Goal: Task Accomplishment & Management: Use online tool/utility

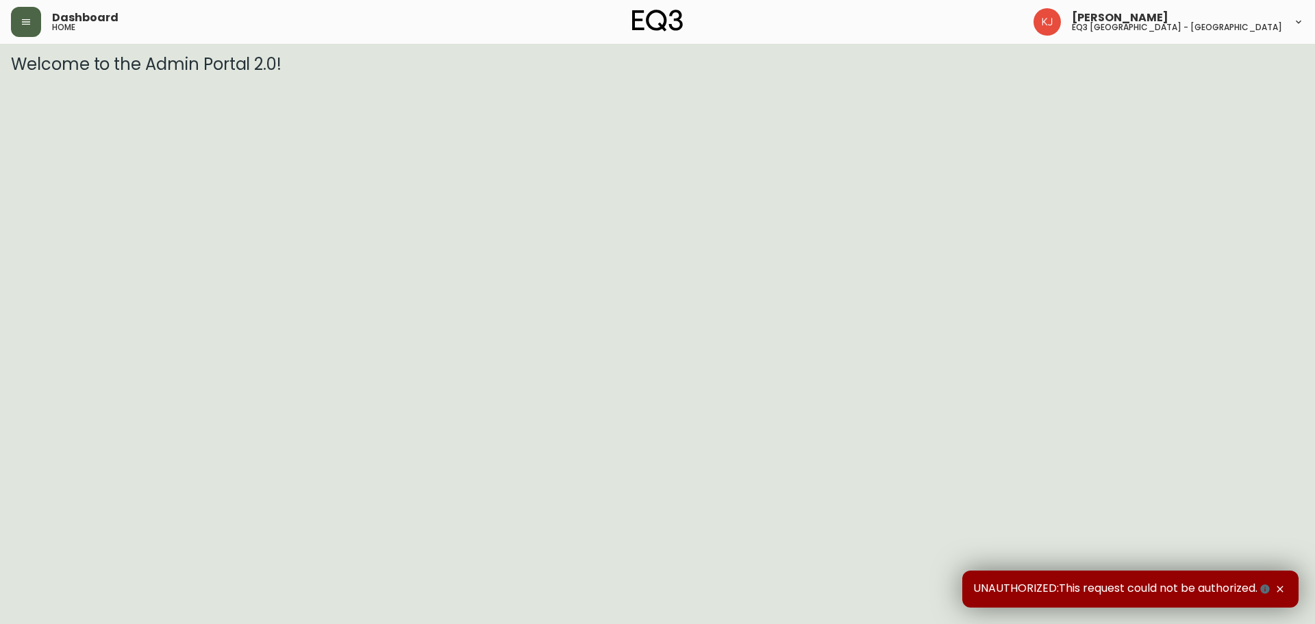
click at [21, 24] on icon "button" at bounding box center [26, 21] width 11 height 11
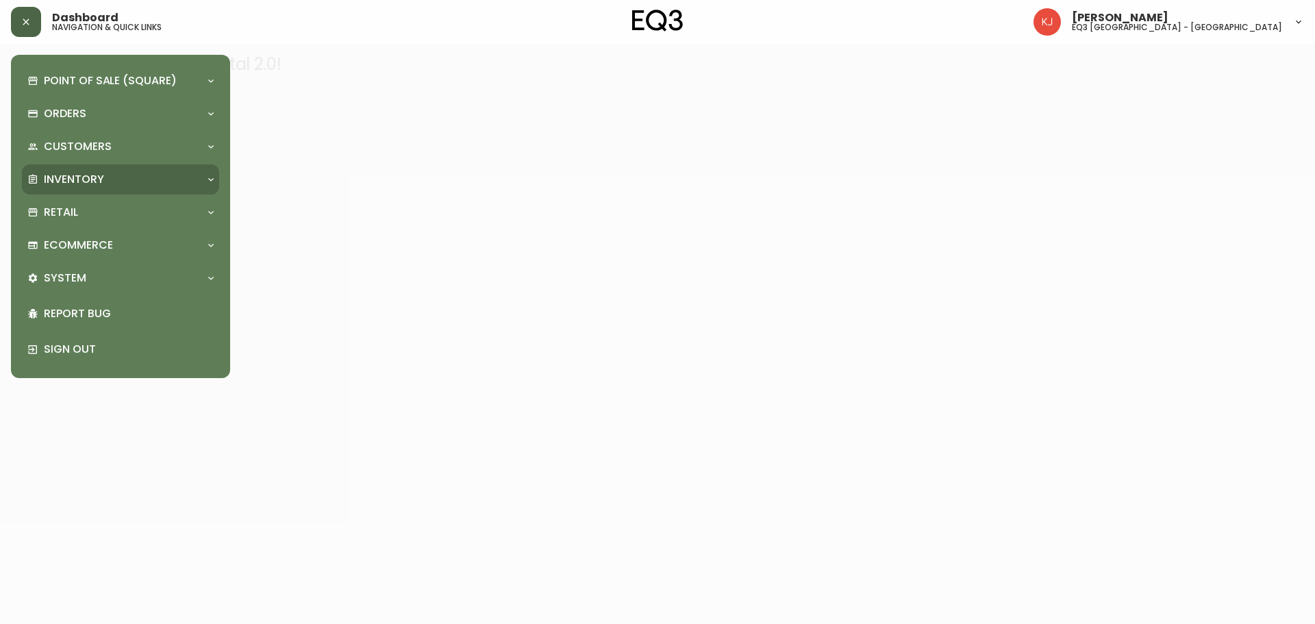
click at [63, 184] on p "Inventory" at bounding box center [74, 179] width 60 height 15
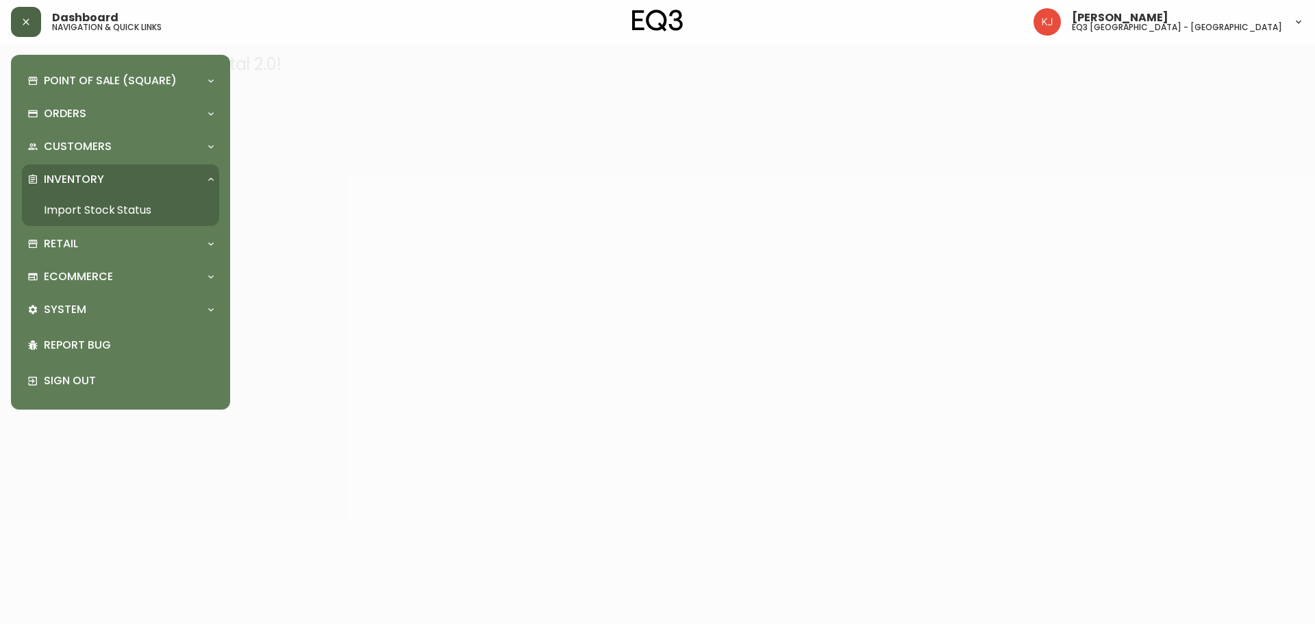
click at [70, 206] on link "Import Stock Status" at bounding box center [120, 209] width 197 height 31
